Goal: Register for event/course

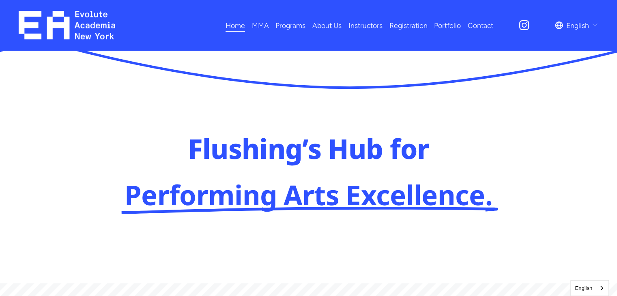
scroll to position [593, 0]
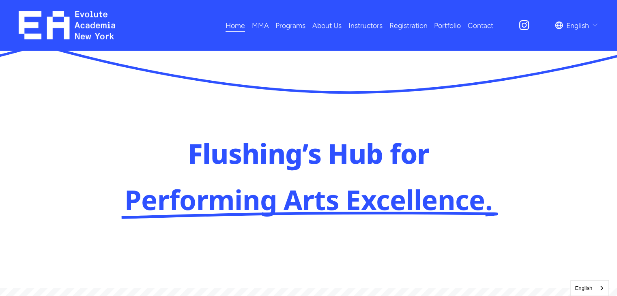
click at [406, 25] on link "Registration" at bounding box center [409, 25] width 38 height 14
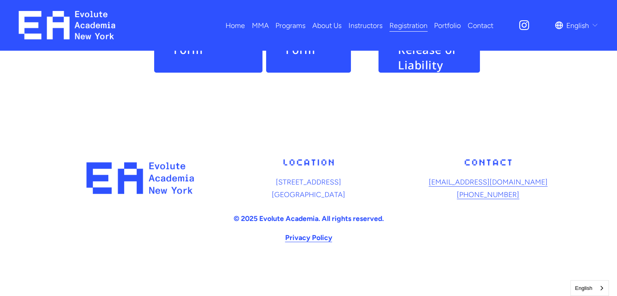
scroll to position [518, 0]
click at [0, 0] on span "Dance" at bounding box center [0, 0] width 0 height 0
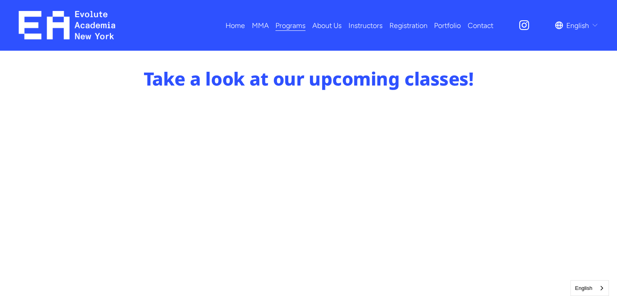
scroll to position [493, 0]
